Goal: Task Accomplishment & Management: Manage account settings

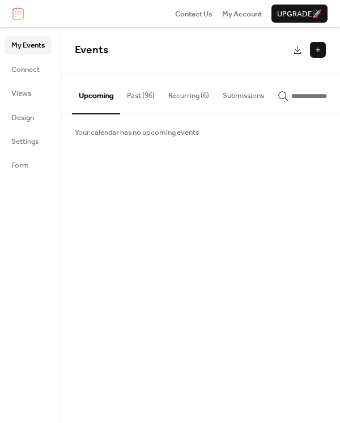
click at [148, 89] on button "Past (96)" at bounding box center [140, 93] width 41 height 40
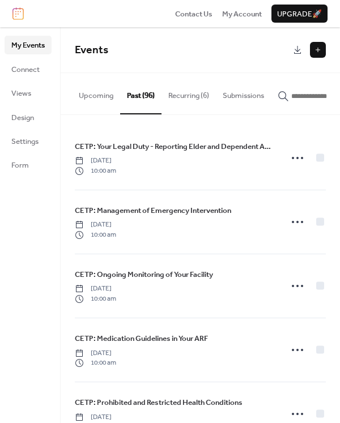
click at [186, 98] on button "Recurring (6)" at bounding box center [188, 93] width 54 height 40
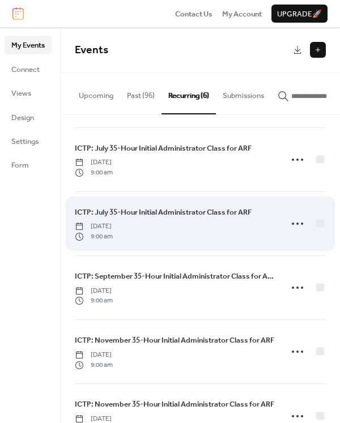
scroll to position [101, 0]
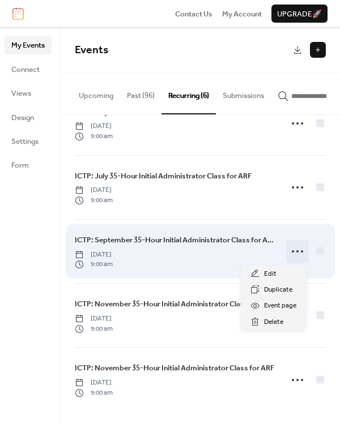
click at [298, 250] on icon at bounding box center [297, 251] width 18 height 18
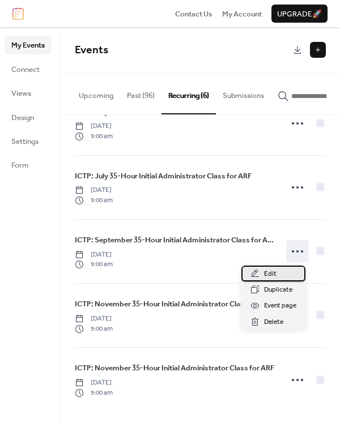
click at [273, 272] on span "Edit" at bounding box center [270, 273] width 12 height 11
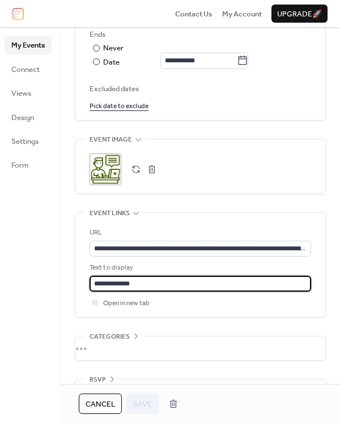
drag, startPoint x: 147, startPoint y: 284, endPoint x: 65, endPoint y: 282, distance: 82.1
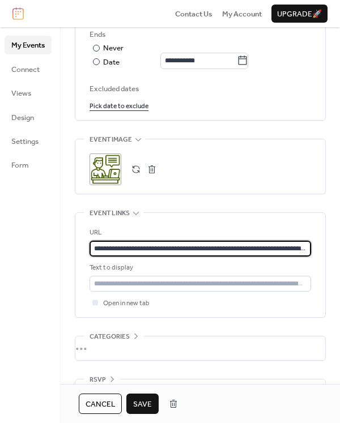
scroll to position [0, 33]
drag, startPoint x: 95, startPoint y: 246, endPoint x: 560, endPoint y: 267, distance: 465.7
click at [339, 267] on html "**********" at bounding box center [170, 211] width 340 height 423
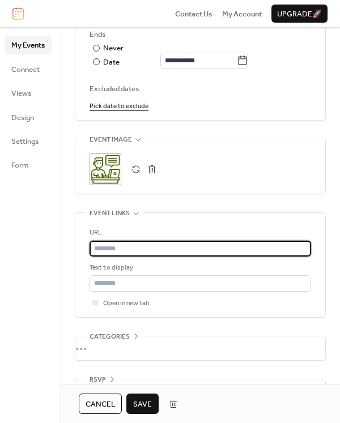
scroll to position [0, 0]
click at [151, 400] on button "Save" at bounding box center [142, 403] width 32 height 20
